Goal: Find specific page/section: Find specific page/section

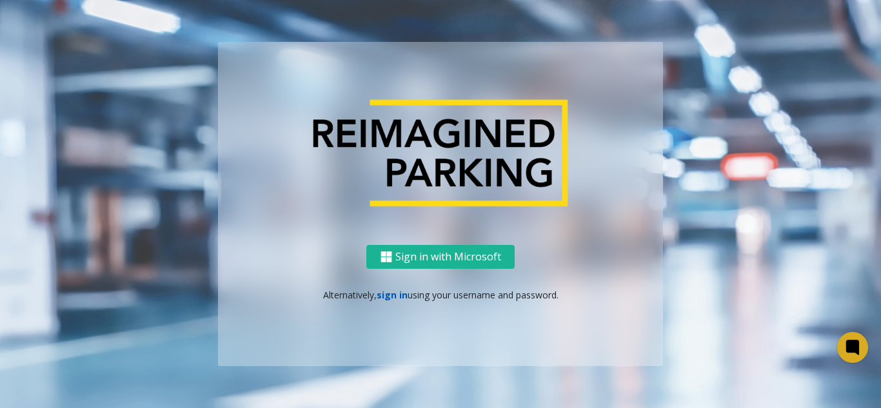
click at [395, 291] on link "sign in" at bounding box center [392, 295] width 31 height 12
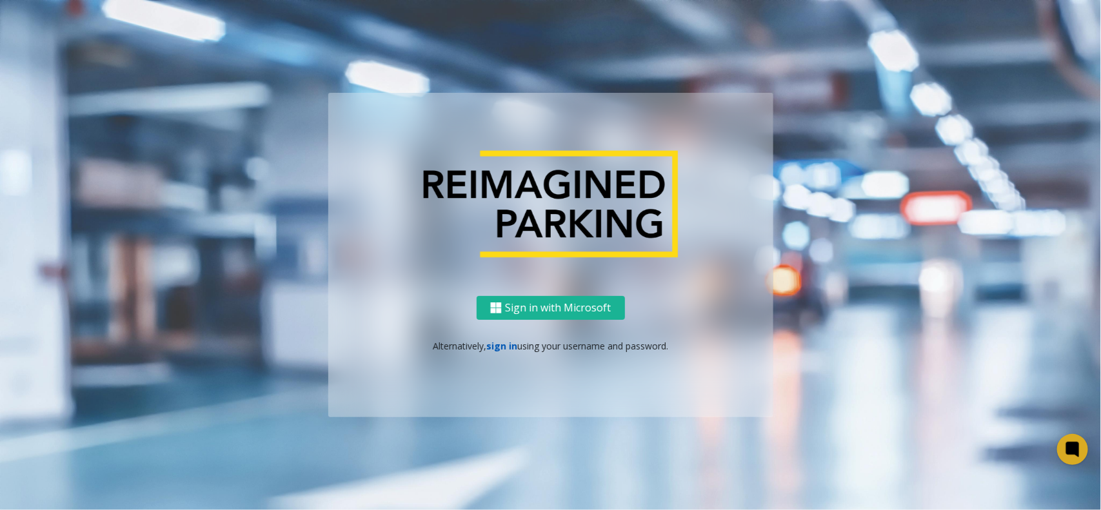
click at [494, 346] on link "sign in" at bounding box center [501, 346] width 31 height 12
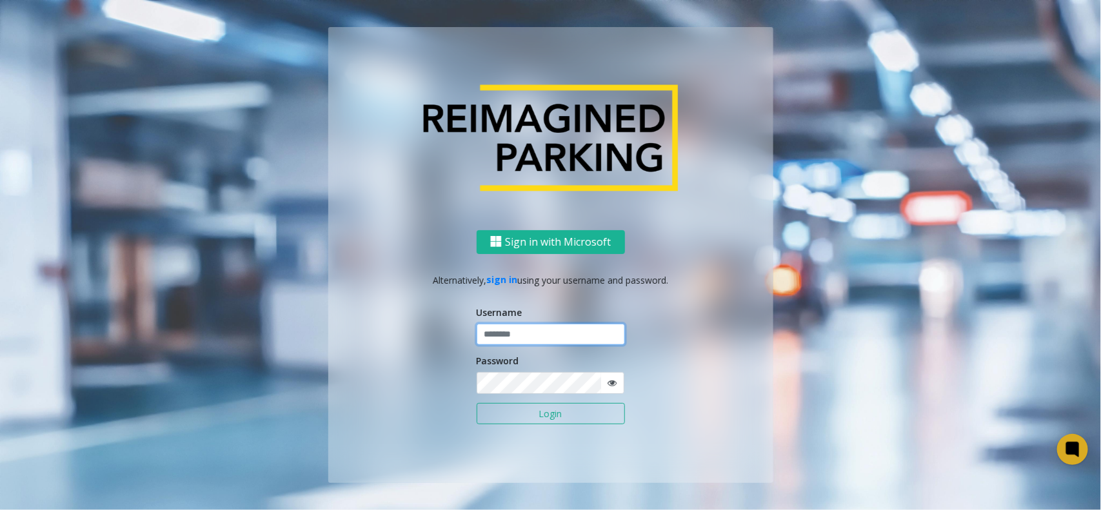
click at [536, 332] on input "text" at bounding box center [550, 335] width 148 height 22
type input "********"
click at [476, 403] on button "Login" at bounding box center [550, 414] width 148 height 22
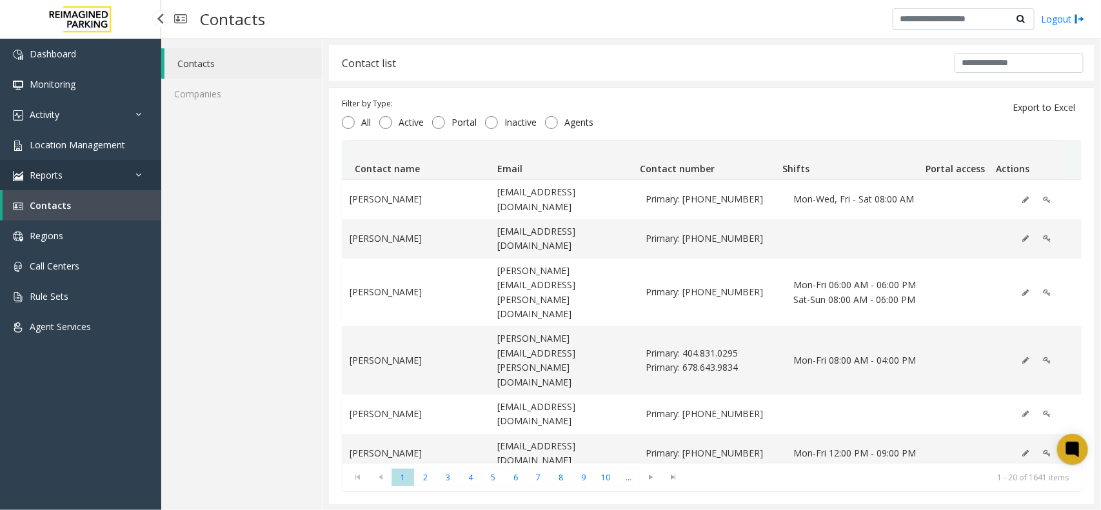
click at [123, 160] on link "Reports" at bounding box center [80, 175] width 161 height 30
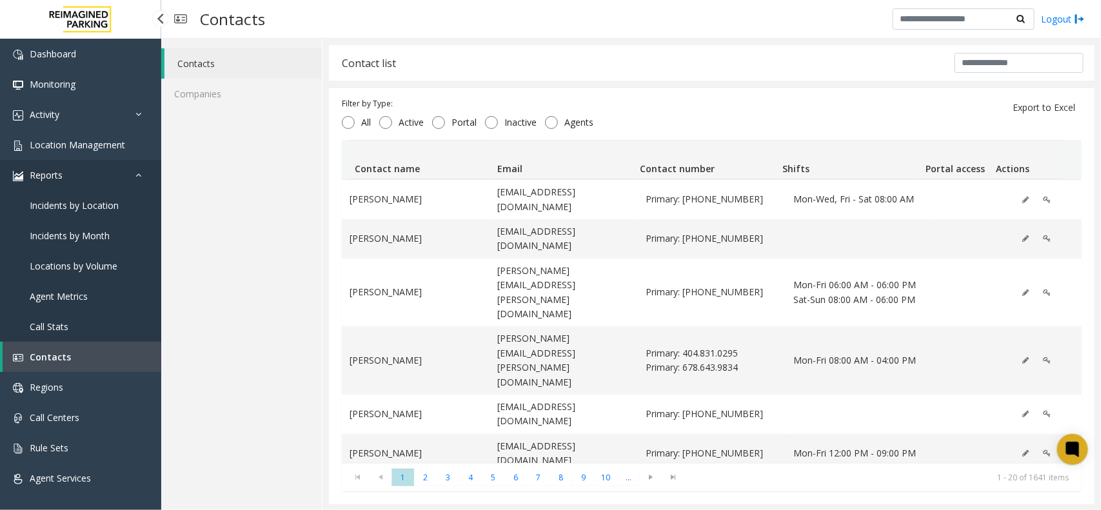
click at [123, 160] on link "Reports" at bounding box center [80, 175] width 161 height 30
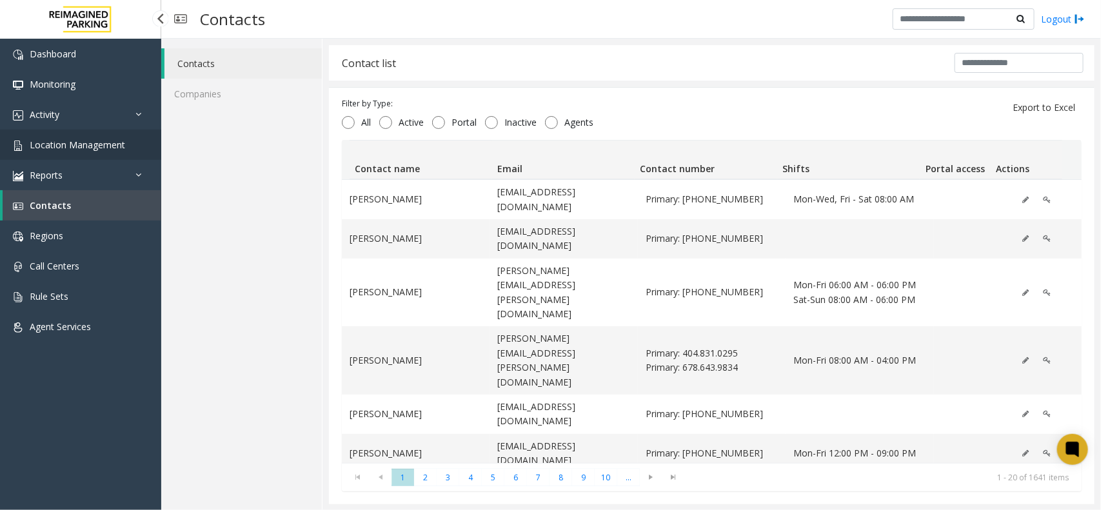
click at [124, 150] on link "Location Management" at bounding box center [80, 145] width 161 height 30
